Goal: Task Accomplishment & Management: Manage account settings

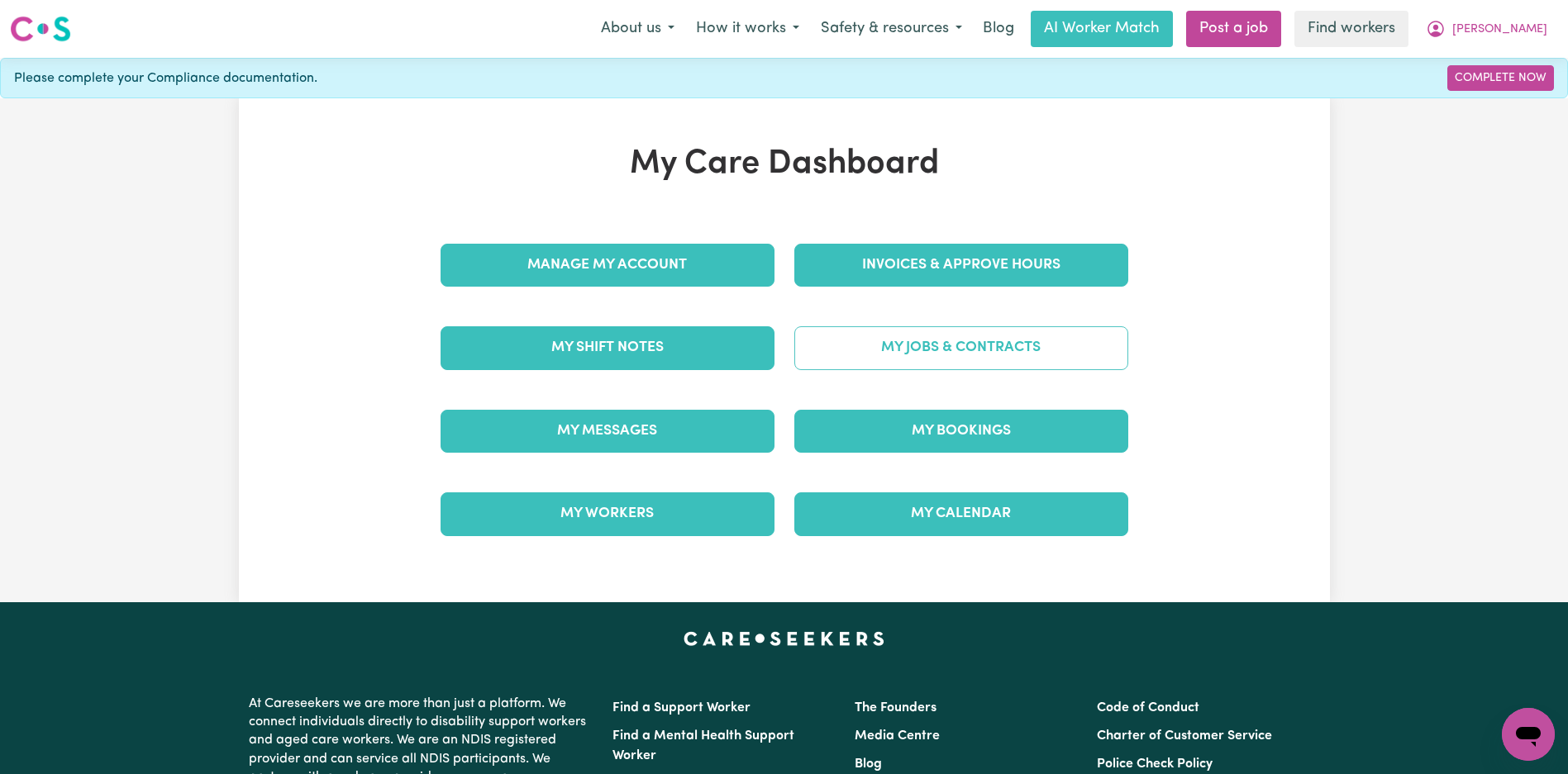
click at [987, 363] on link "My Jobs & Contracts" at bounding box center [960, 347] width 334 height 43
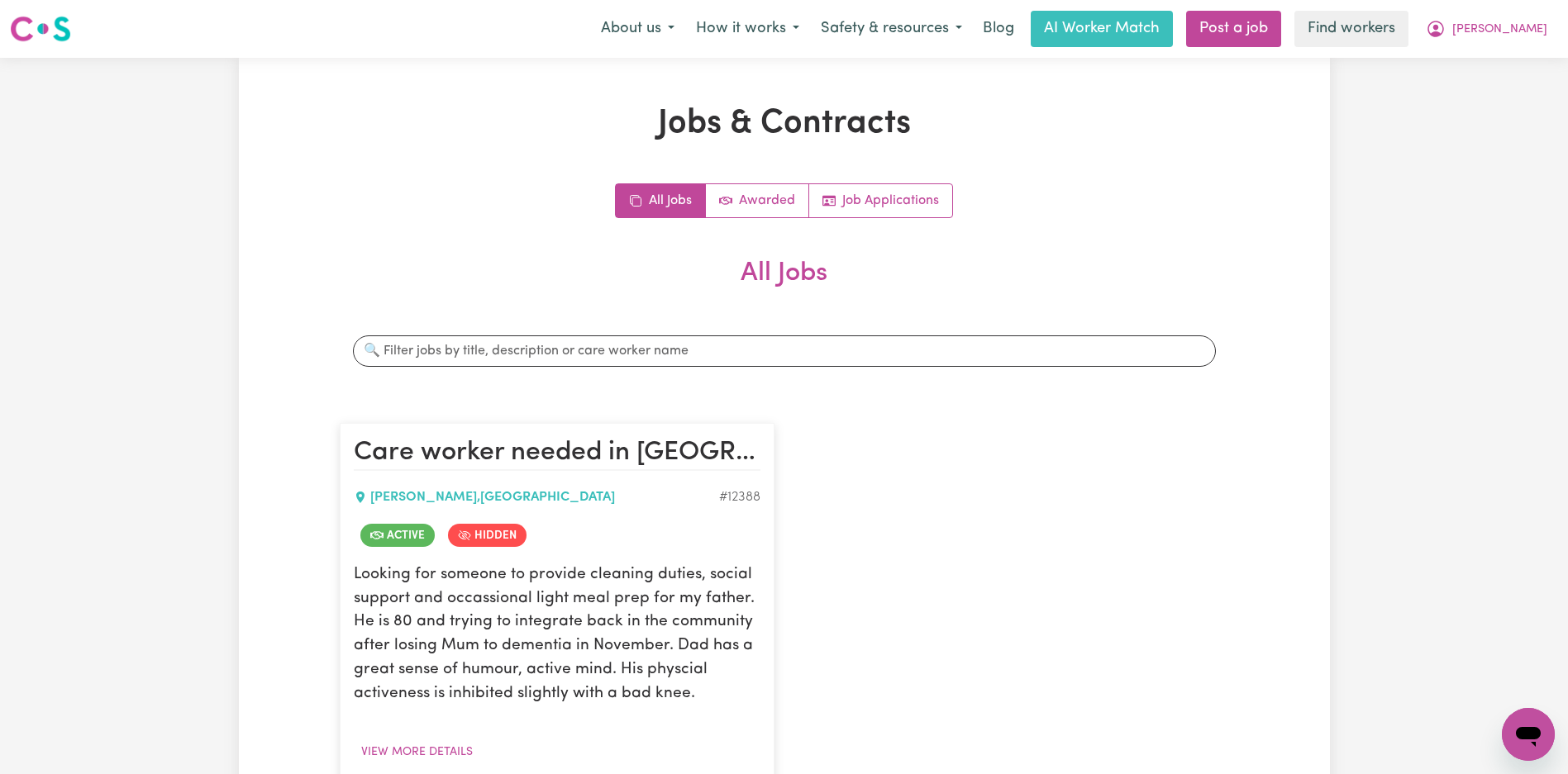
scroll to position [401, 0]
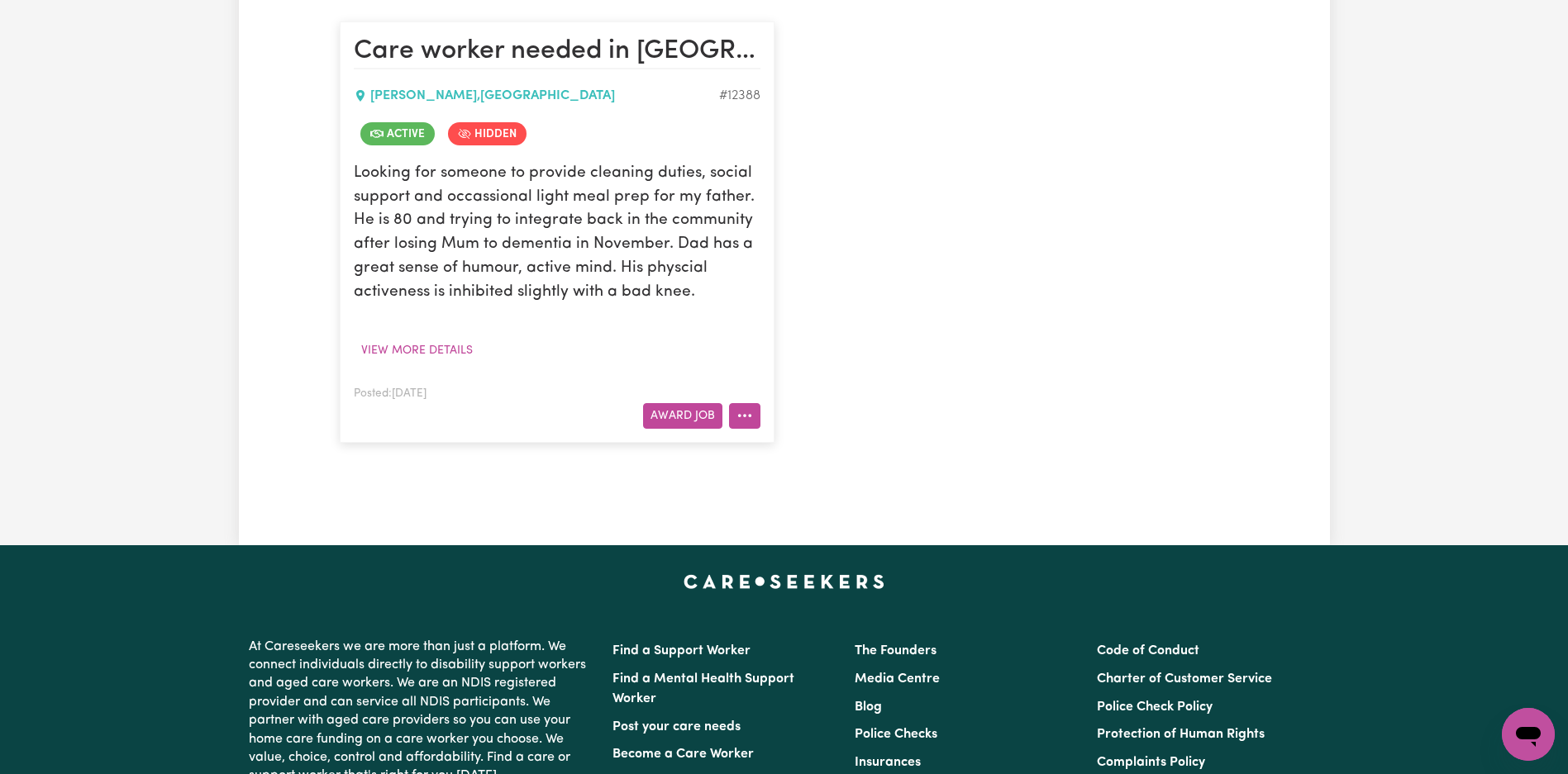
drag, startPoint x: 738, startPoint y: 415, endPoint x: 751, endPoint y: 428, distance: 18.4
click at [738, 415] on circle "More options" at bounding box center [738, 415] width 3 height 3
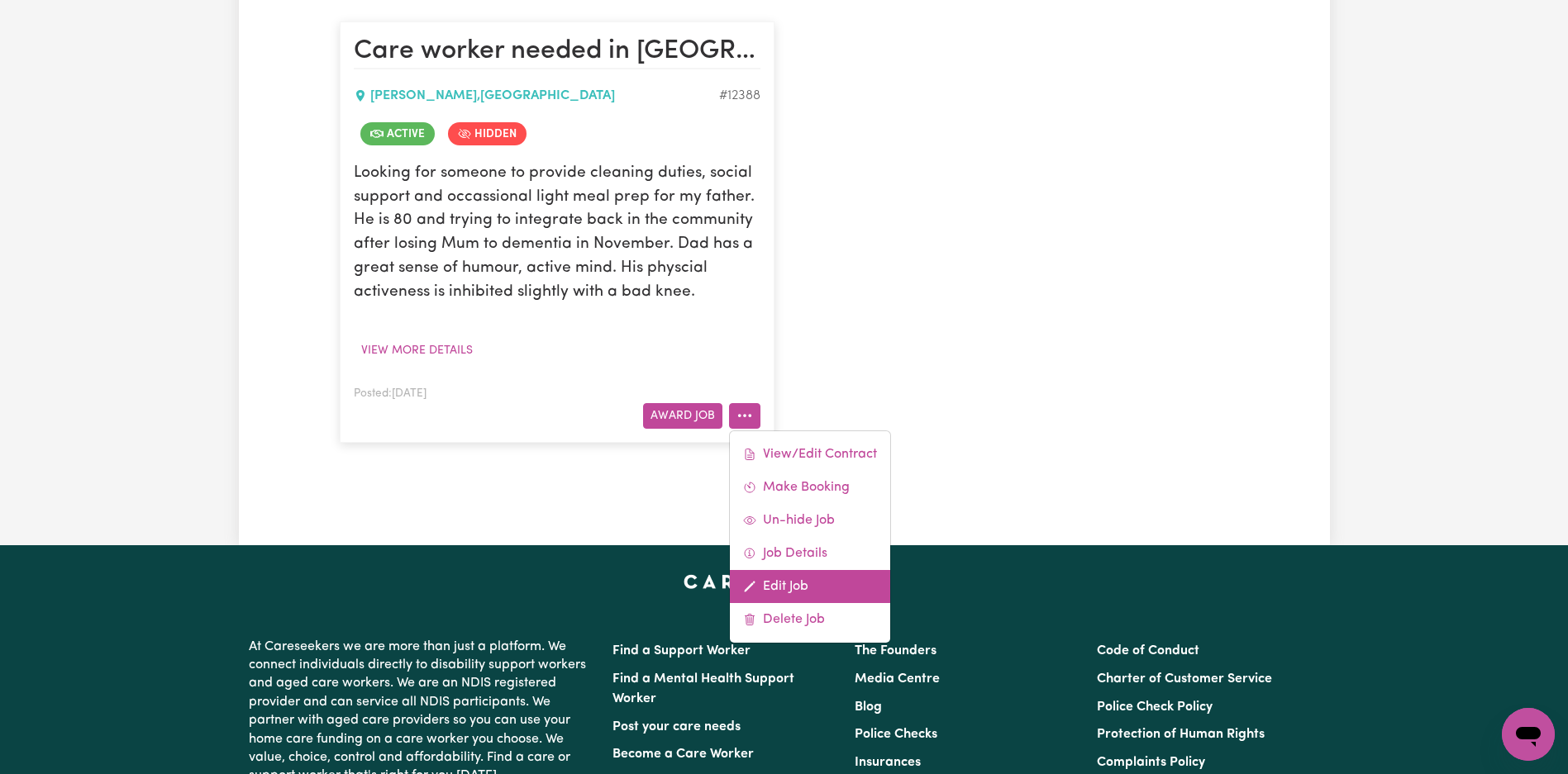
click at [798, 584] on link "Edit Job" at bounding box center [809, 587] width 160 height 33
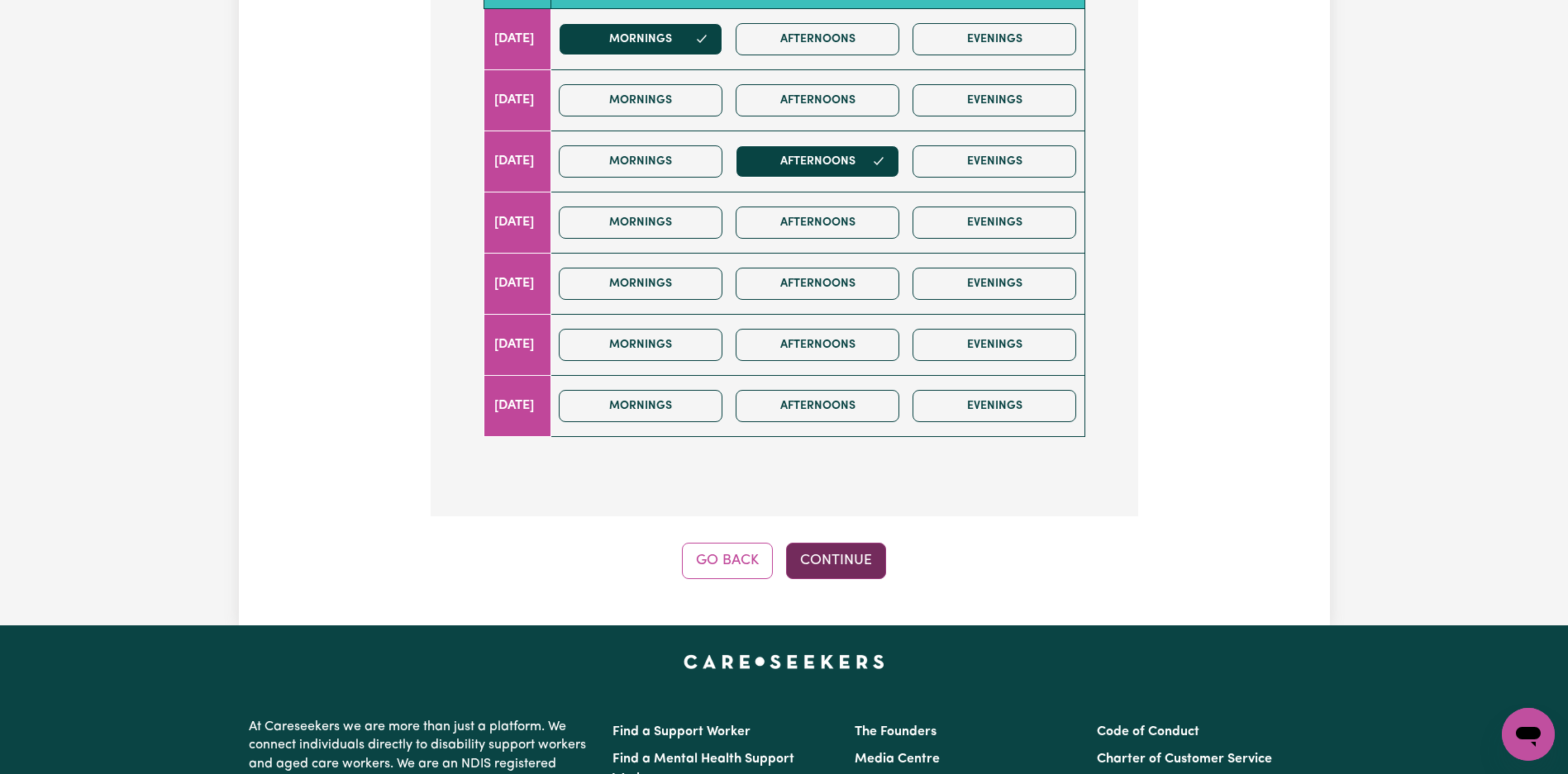
click at [831, 558] on button "Continue" at bounding box center [837, 561] width 100 height 36
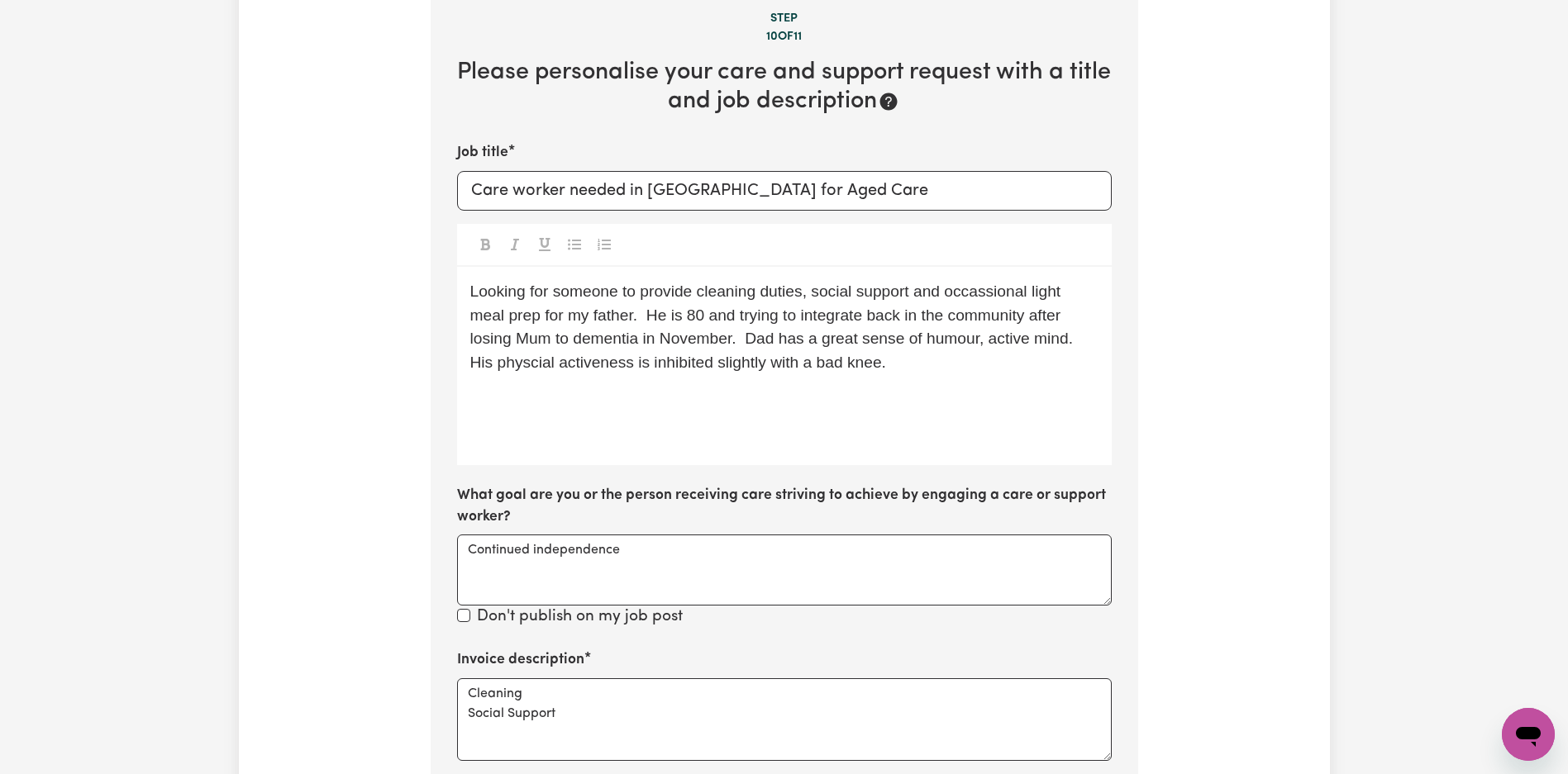
scroll to position [545, 0]
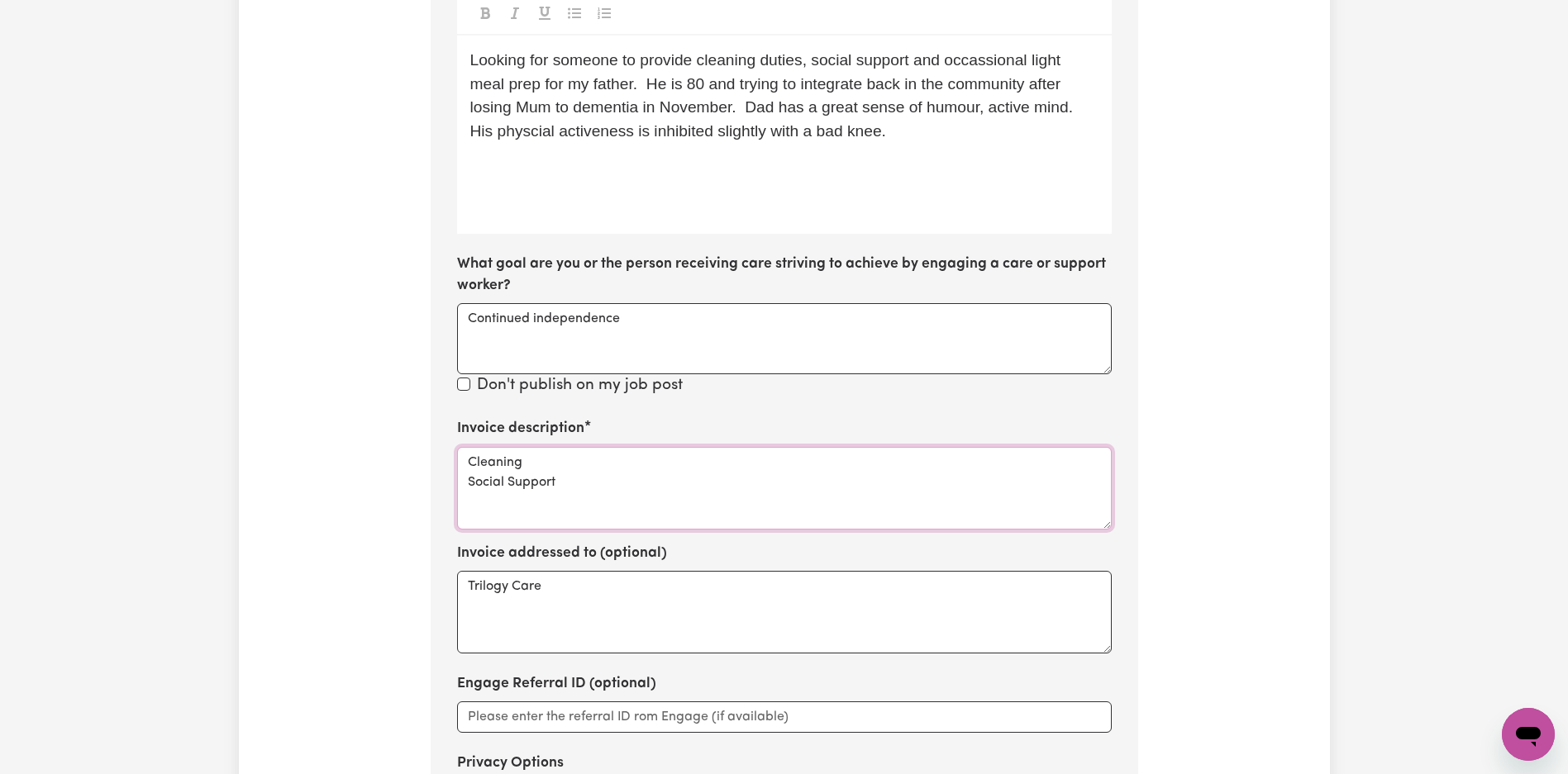
click at [801, 498] on textarea "Cleaning Social Support" at bounding box center [784, 487] width 655 height 82
paste textarea "Domestic Assistance"
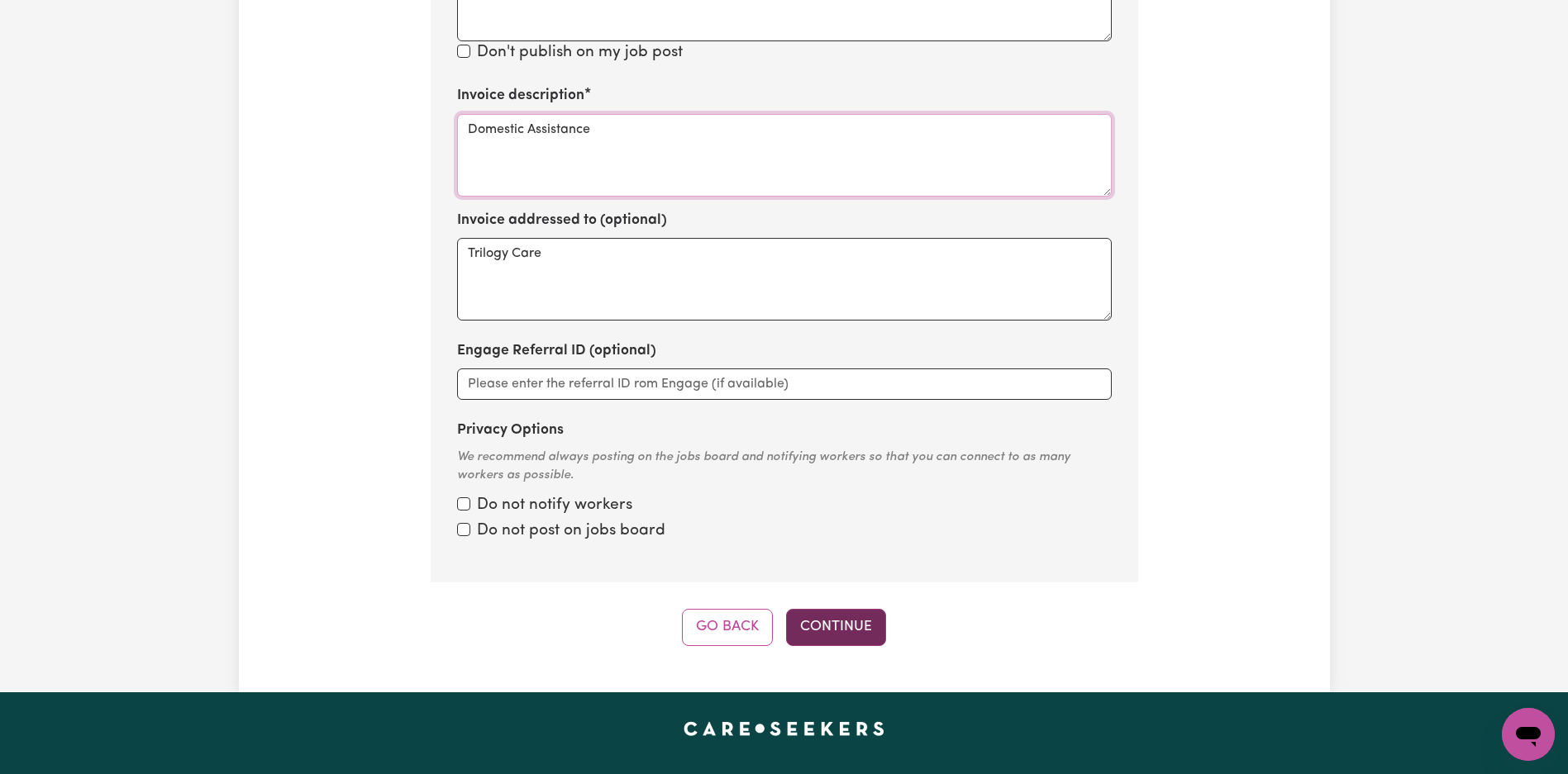
type textarea "Domestic Assistance"
click at [833, 626] on button "Continue" at bounding box center [837, 627] width 100 height 36
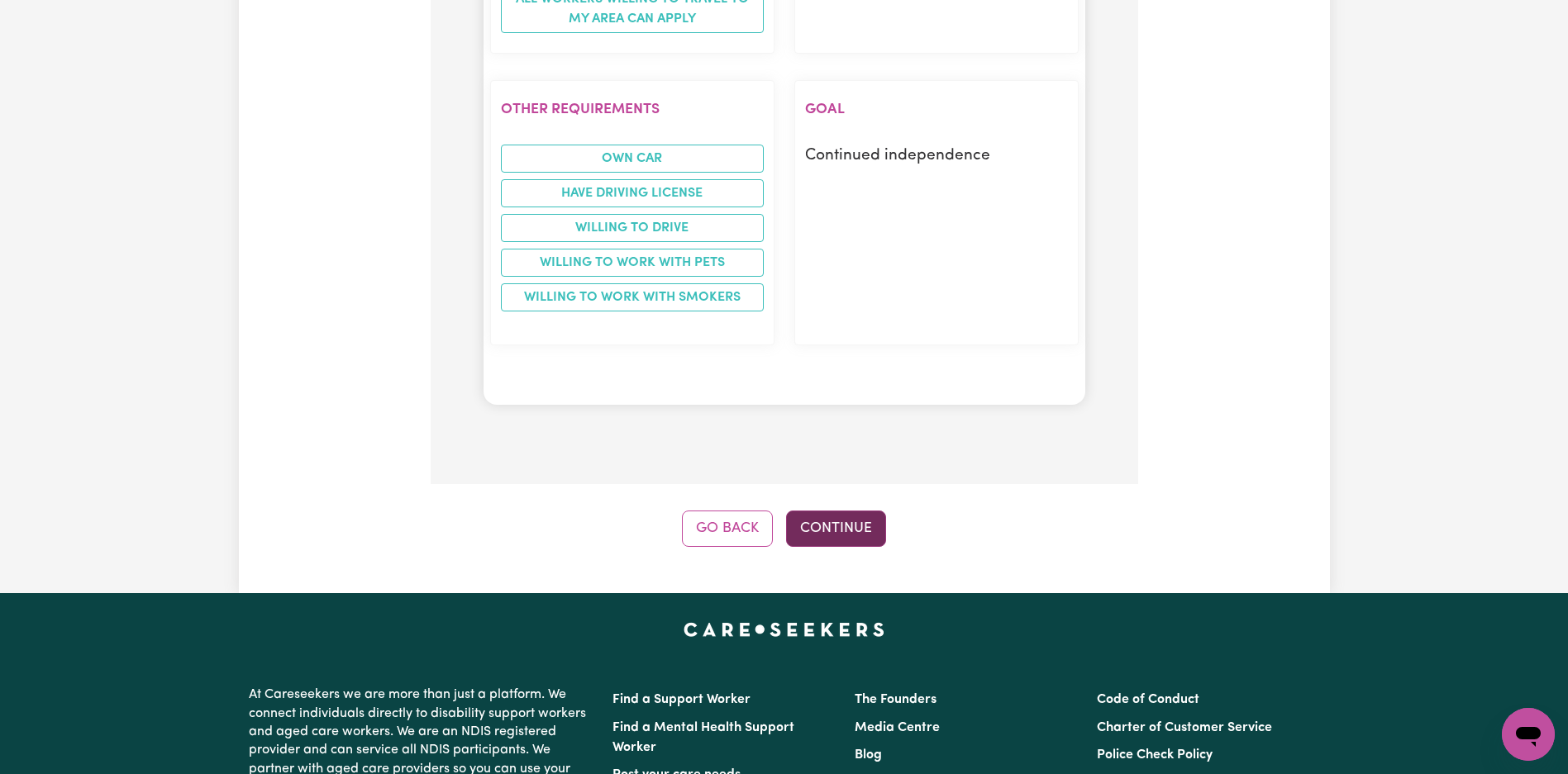
click at [821, 511] on button "Continue" at bounding box center [837, 529] width 100 height 36
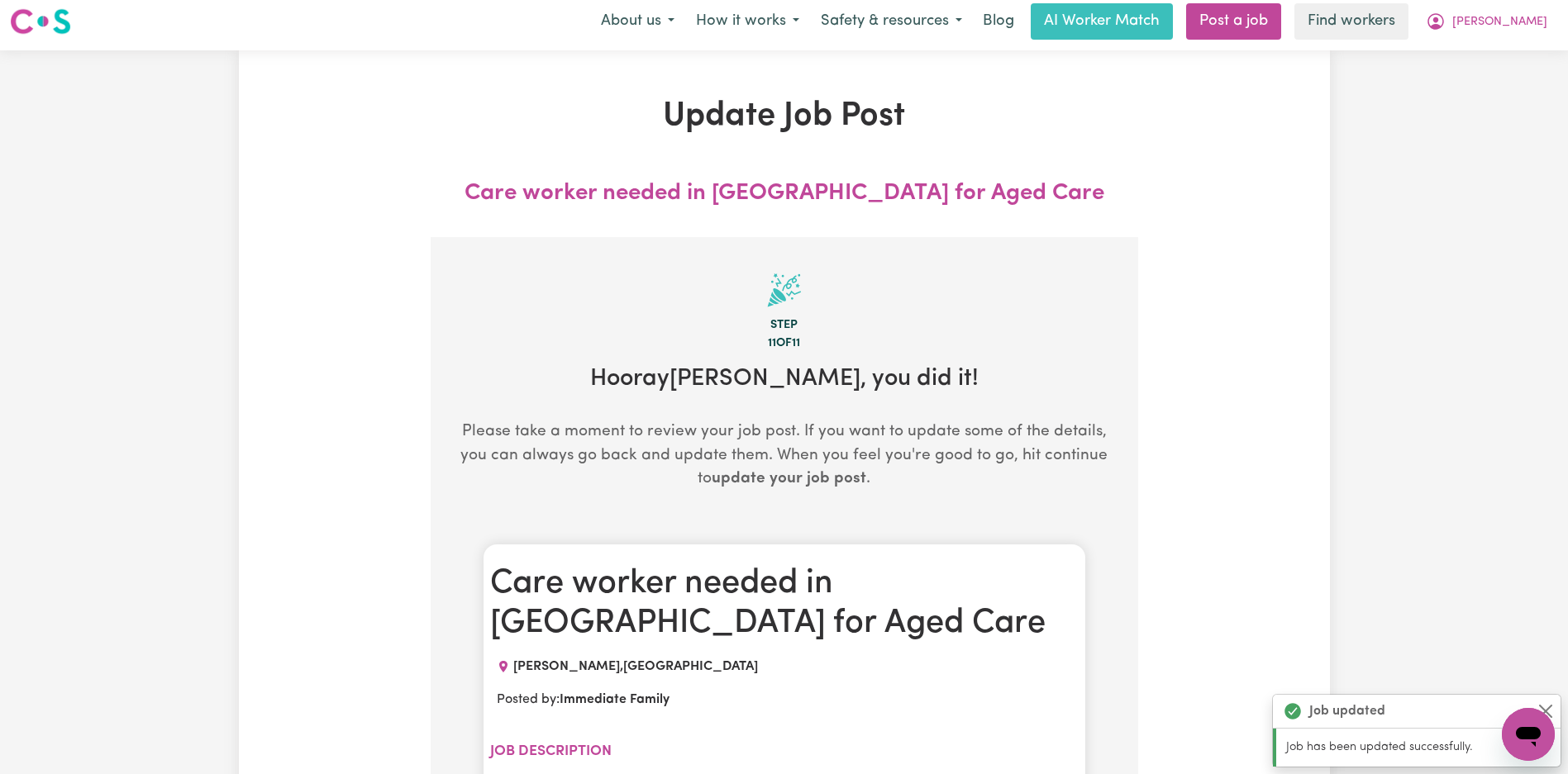
scroll to position [0, 0]
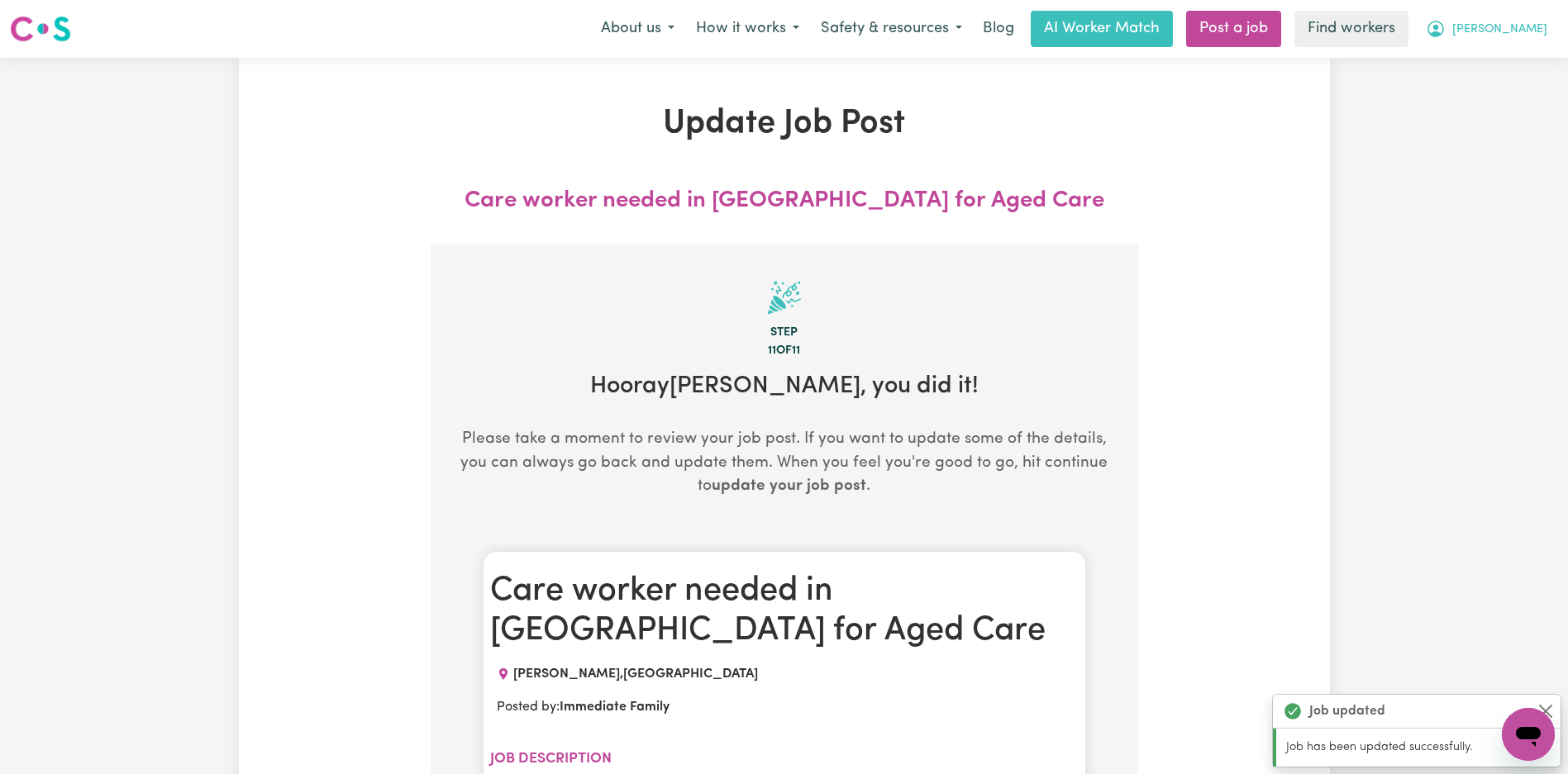
click at [1508, 25] on span "[PERSON_NAME]" at bounding box center [1499, 29] width 95 height 18
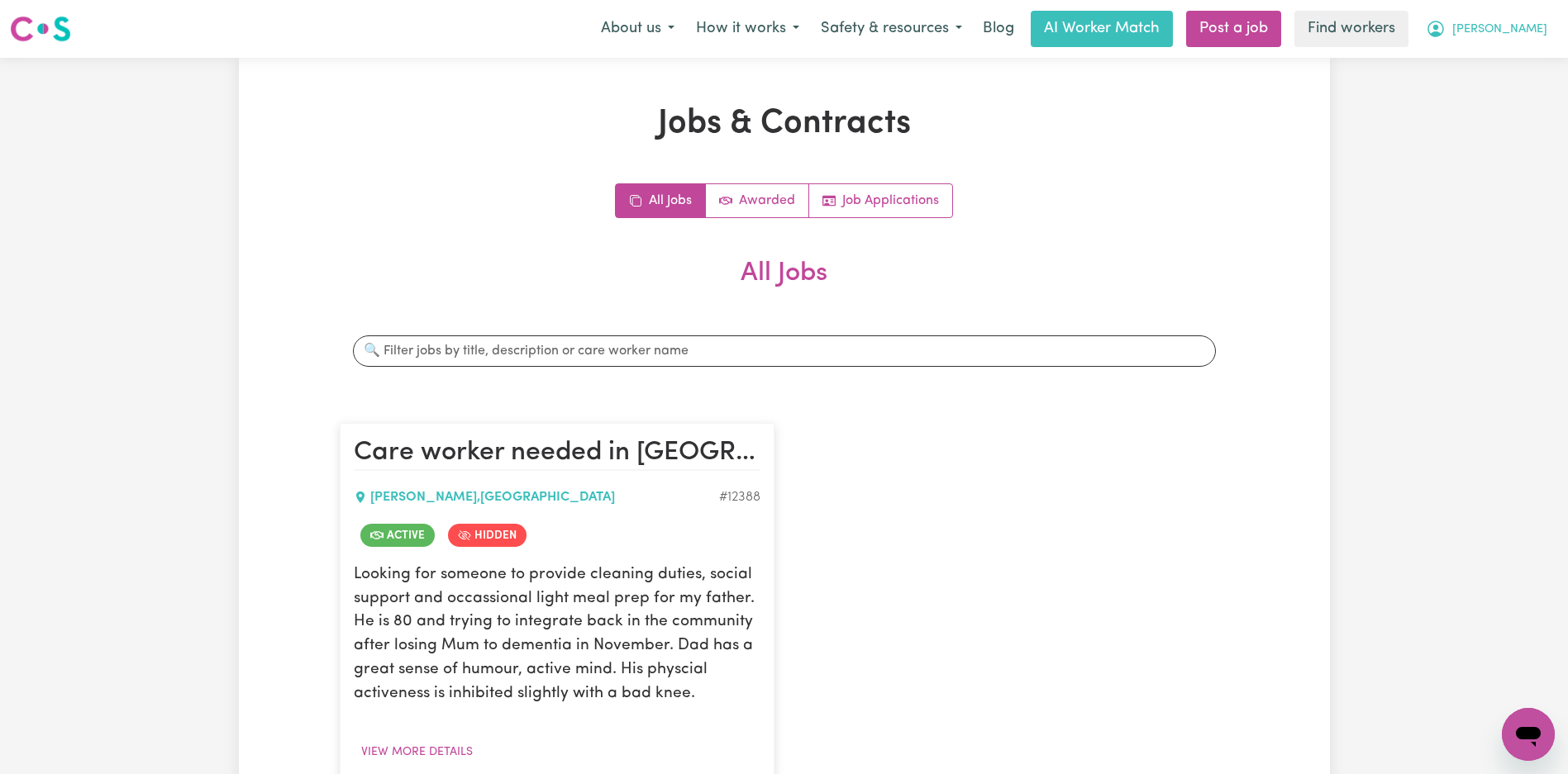
click at [1491, 101] on div "Jobs & Contracts All Jobs Awarded Job Applications All Jobs Search jobs Care wo…" at bounding box center [784, 502] width 1568 height 889
click at [1531, 33] on span "[PERSON_NAME]" at bounding box center [1499, 29] width 95 height 18
click at [1485, 96] on link "Logout" at bounding box center [1491, 95] width 131 height 31
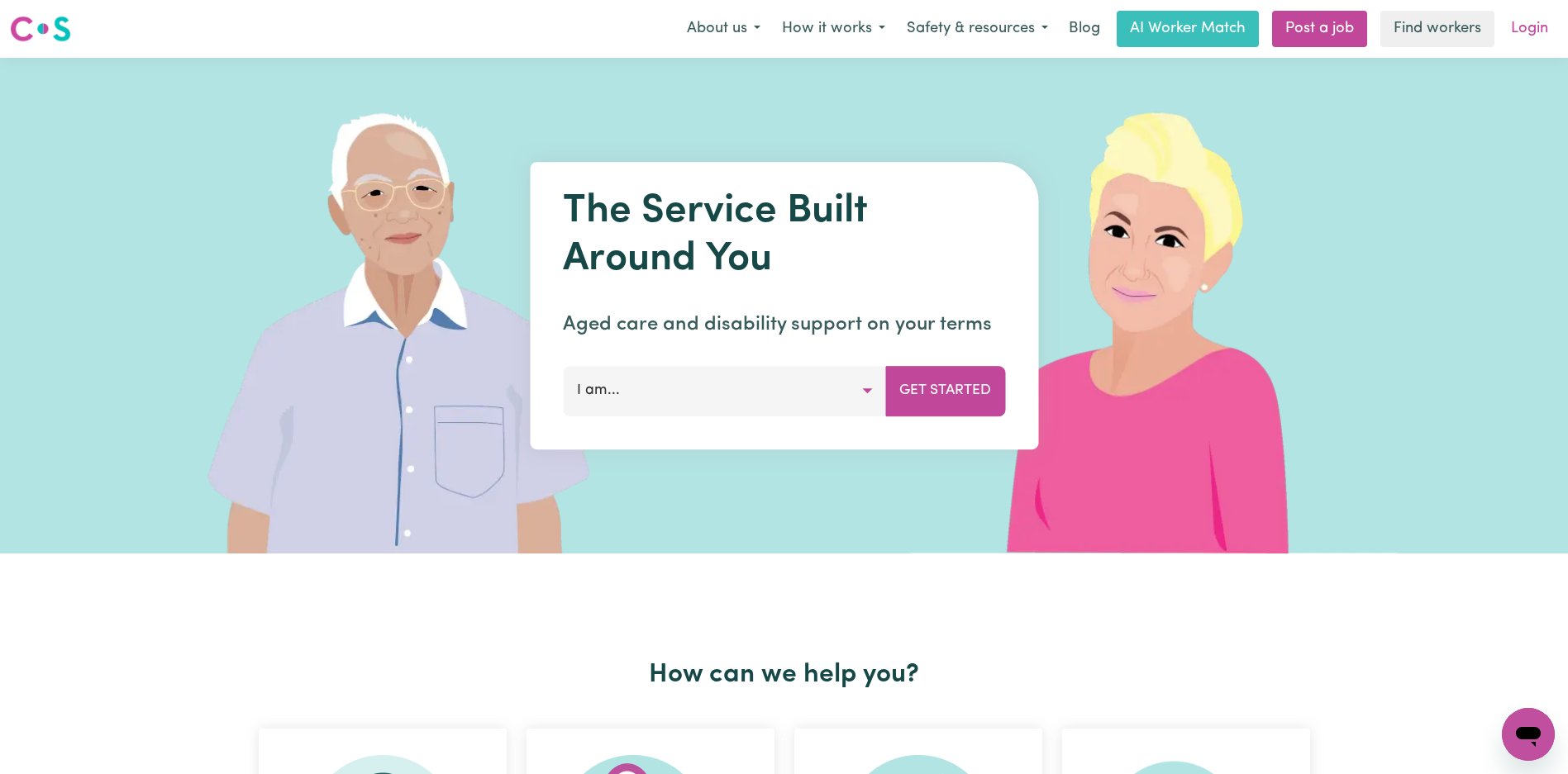
click at [1522, 34] on link "Login" at bounding box center [1529, 28] width 57 height 36
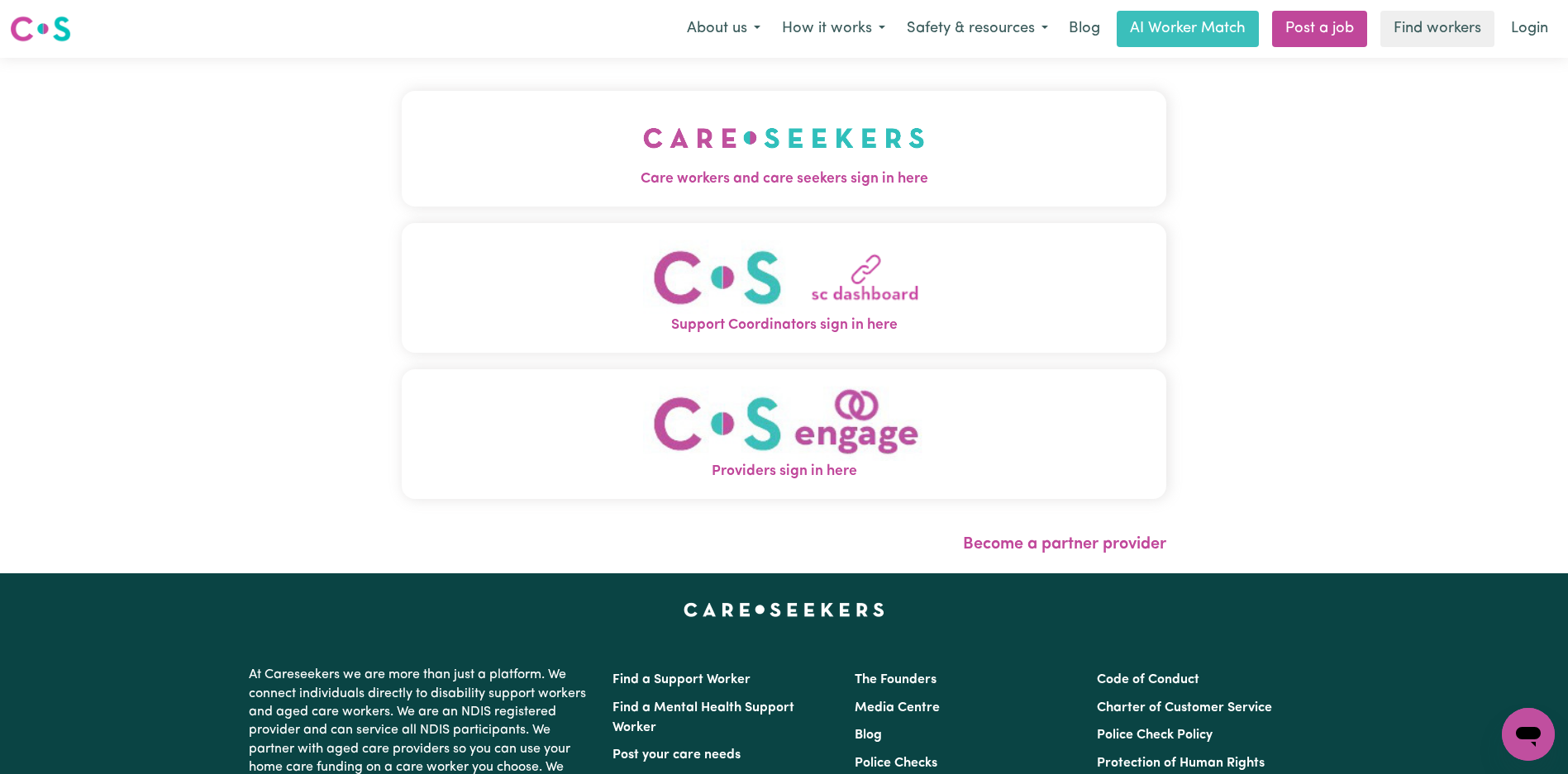
click at [643, 110] on img "Care workers and care seekers sign in here" at bounding box center [784, 138] width 282 height 62
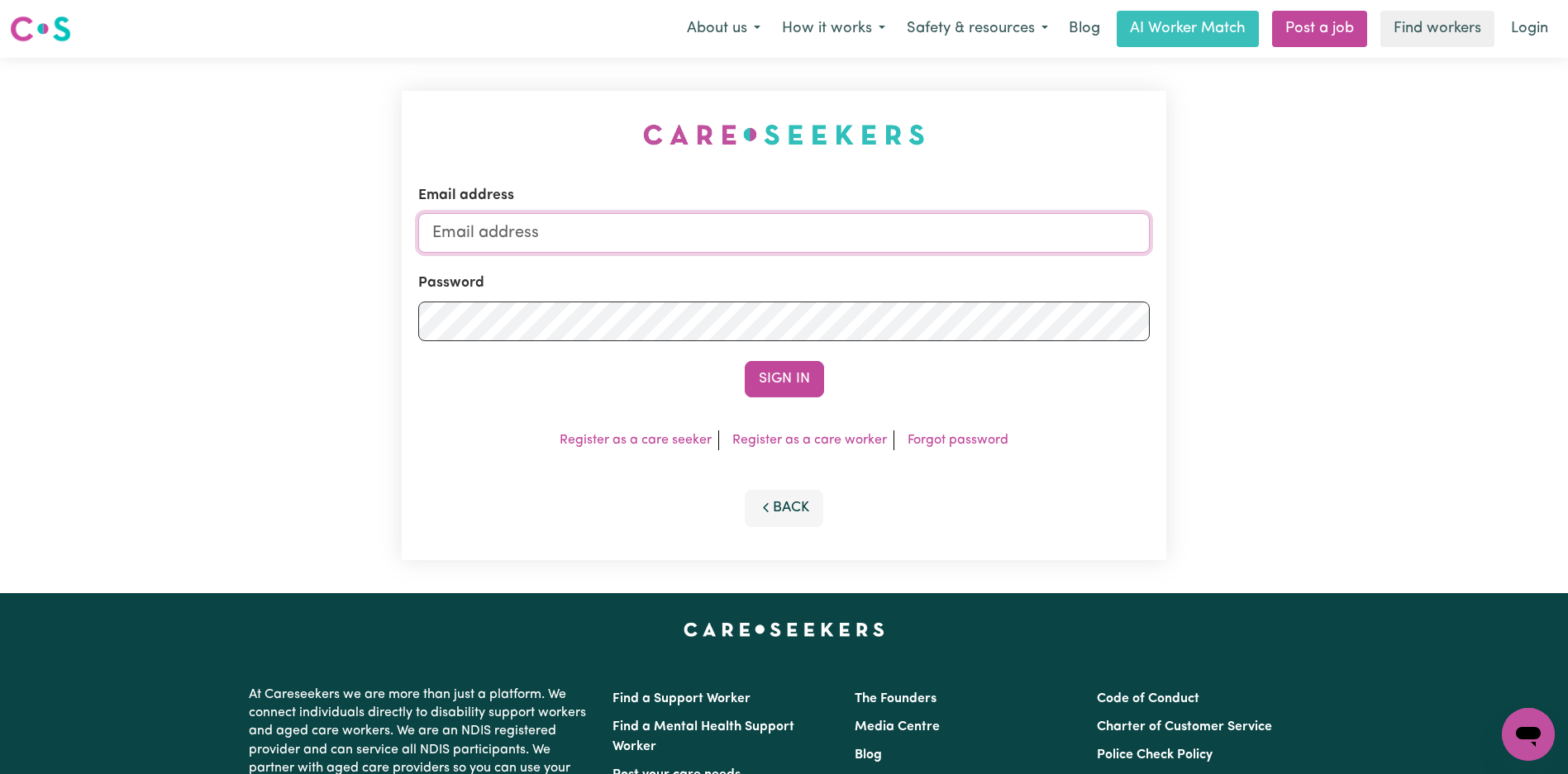
click at [858, 225] on input "Email address" at bounding box center [784, 233] width 731 height 40
type input "superuser~[EMAIL_ADDRESS][DOMAIN_NAME]"
click at [812, 388] on button "Sign In" at bounding box center [784, 379] width 79 height 36
